Goal: Task Accomplishment & Management: Manage account settings

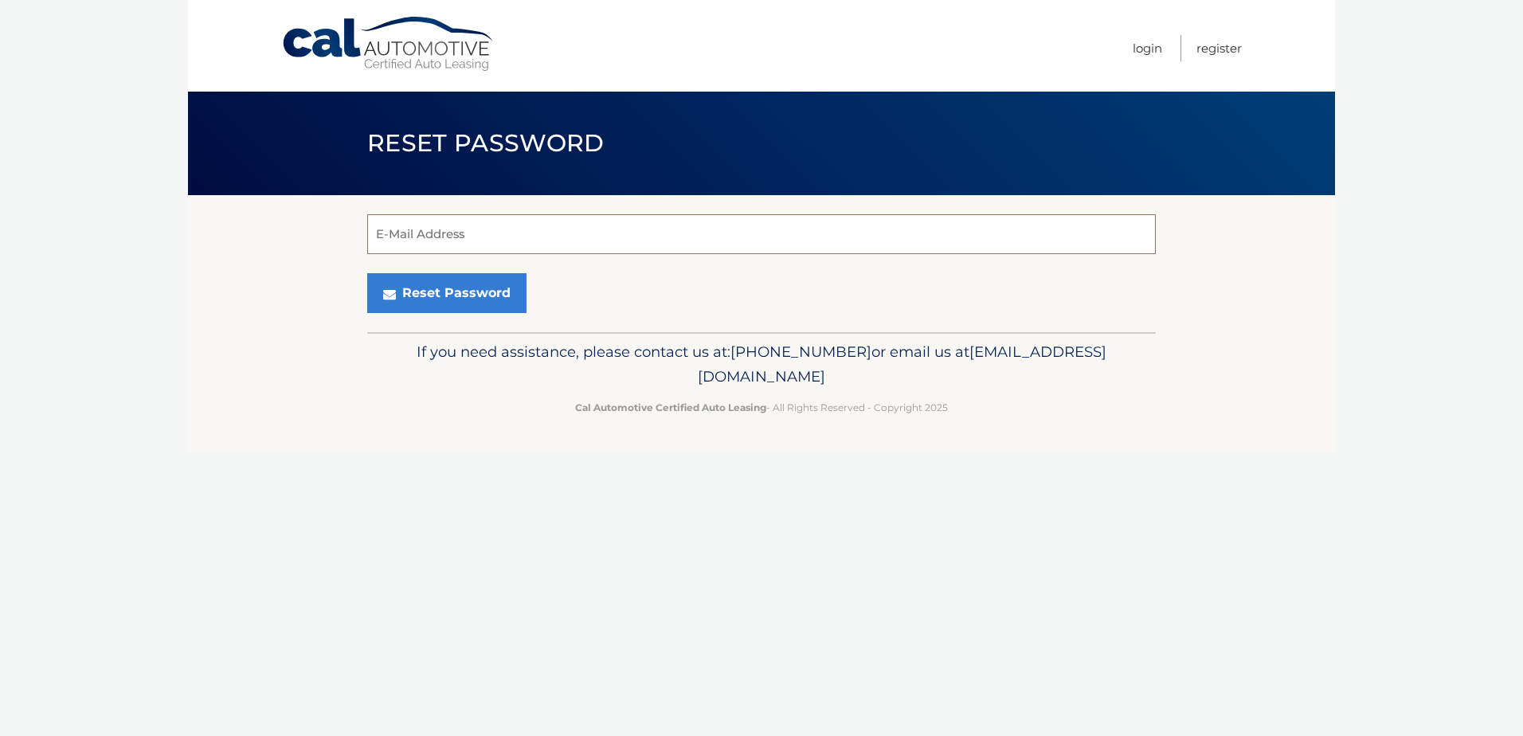
click at [613, 241] on input "E-Mail Address" at bounding box center [761, 234] width 789 height 40
type input "OJCH1017@GMAIL.COM"
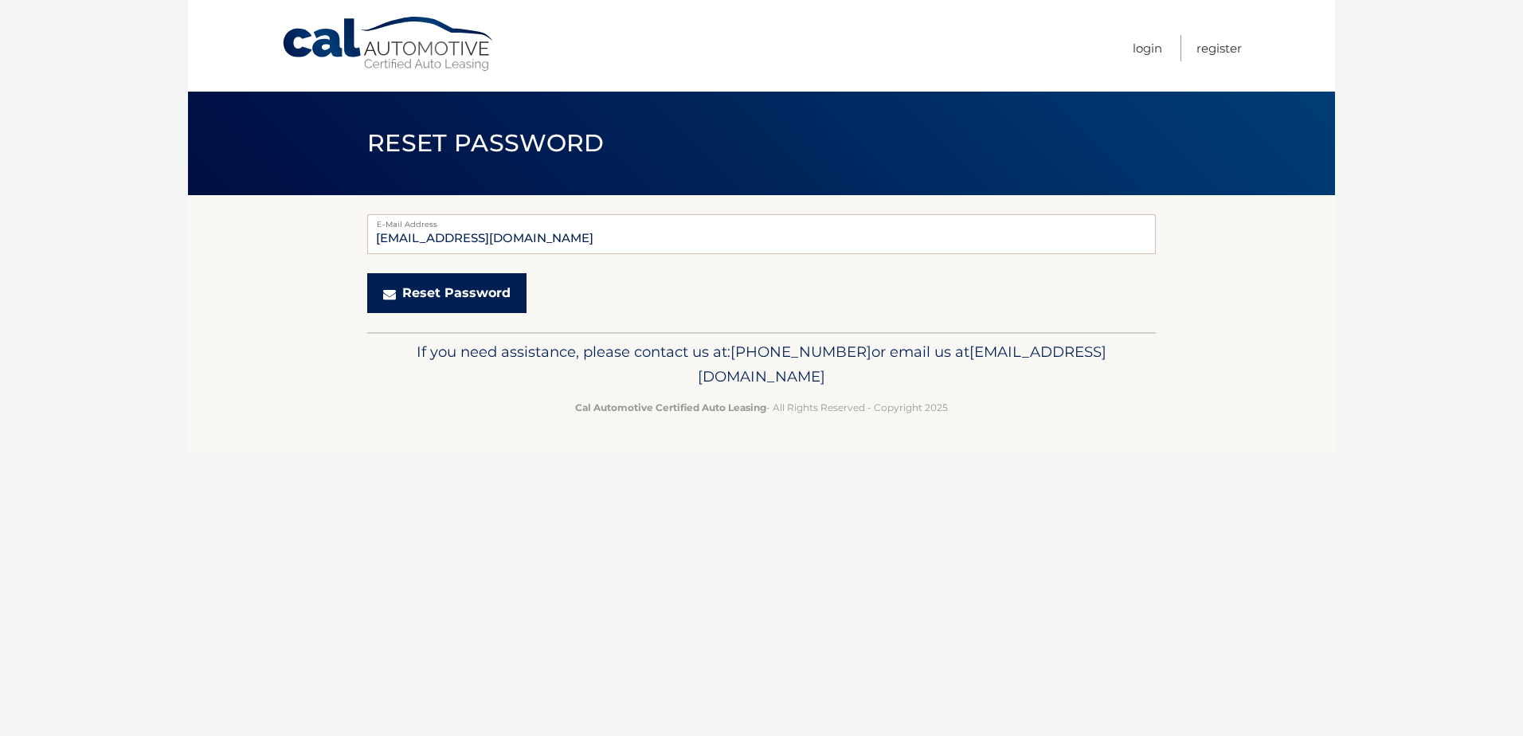
click at [457, 292] on button "Reset Password" at bounding box center [446, 293] width 159 height 40
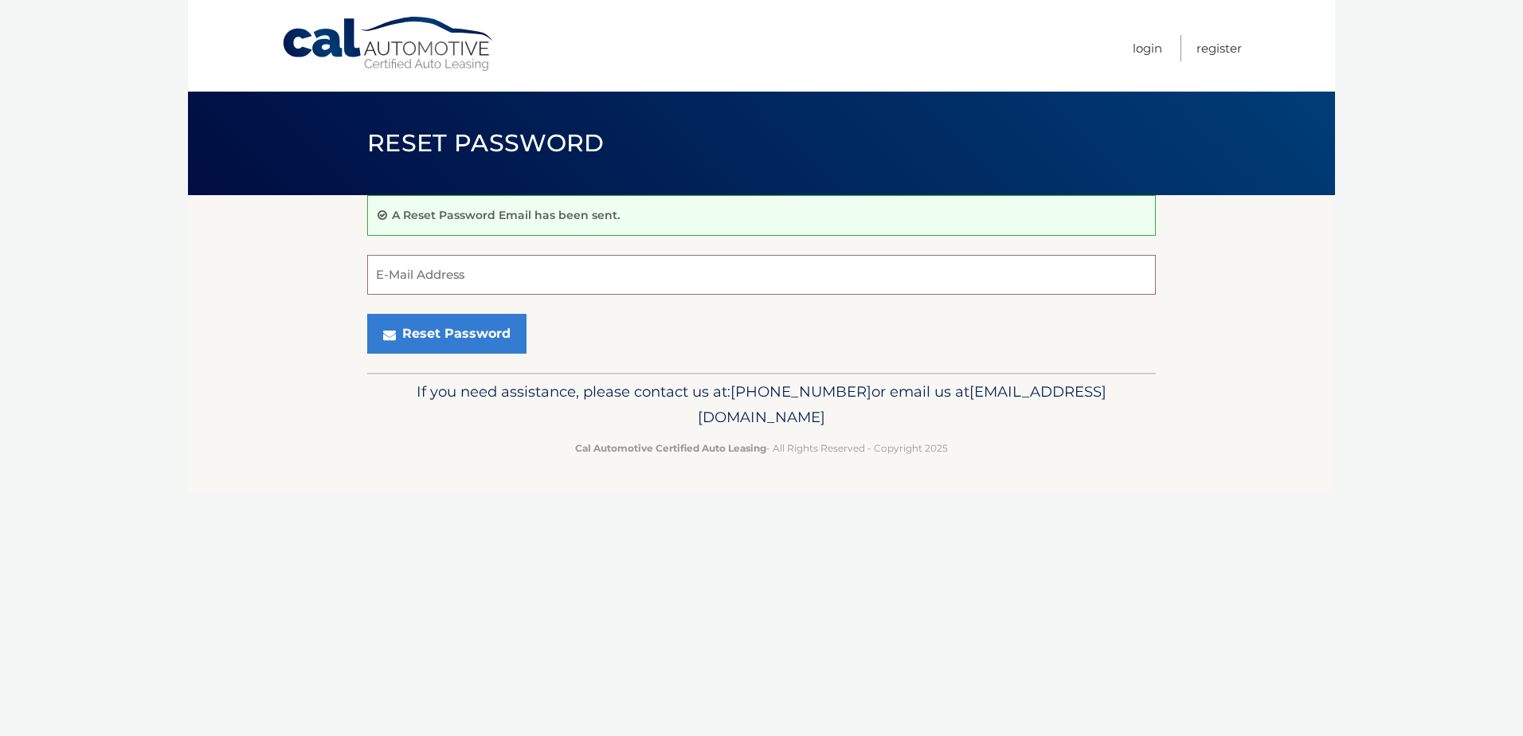
click at [561, 280] on input "E-Mail Address" at bounding box center [761, 275] width 789 height 40
type input "[EMAIL_ADDRESS][DOMAIN_NAME]"
click at [505, 343] on button "Reset Password" at bounding box center [446, 334] width 159 height 40
click at [1153, 47] on link "Login" at bounding box center [1147, 48] width 29 height 26
